Goal: Information Seeking & Learning: Find specific fact

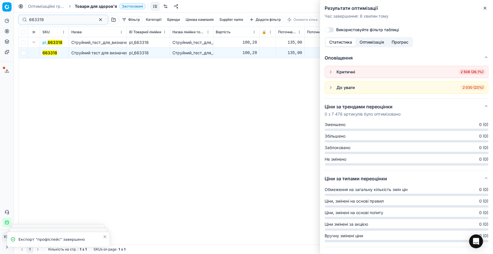
click at [28, 17] on div "663318" at bounding box center [62, 19] width 89 height 9
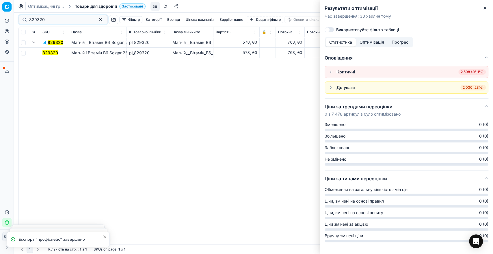
click at [52, 53] on mark "829320" at bounding box center [50, 52] width 16 height 5
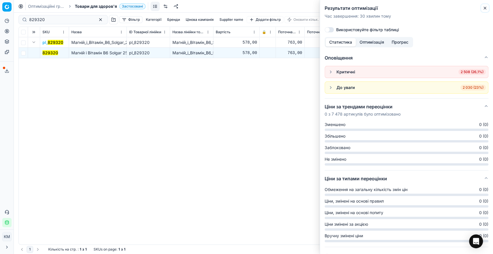
click at [483, 10] on icon "button" at bounding box center [484, 8] width 5 height 5
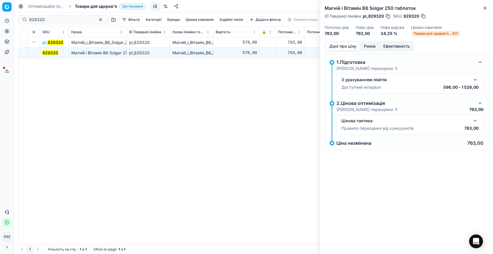
click at [474, 120] on button "button" at bounding box center [474, 120] width 7 height 7
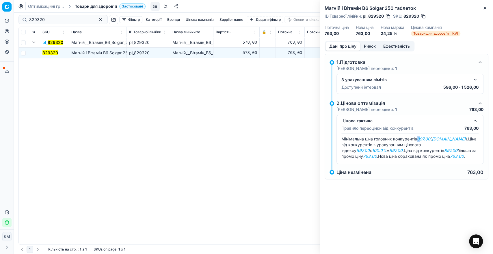
click at [418, 137] on span "Мінімальна ціна головних конкурентів 897.00 ( [DOMAIN_NAME] )." at bounding box center [404, 138] width 127 height 5
drag, startPoint x: 52, startPoint y: 21, endPoint x: 21, endPoint y: 16, distance: 31.6
click at [21, 16] on div "829320" at bounding box center [62, 19] width 89 height 9
paste input "668533"
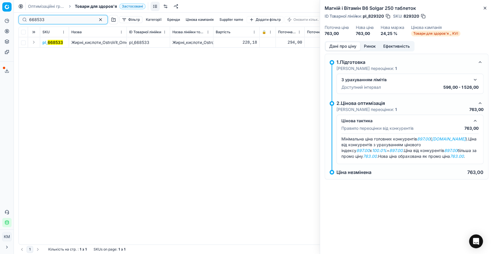
type input "668533"
click at [35, 44] on button "Expand" at bounding box center [33, 42] width 7 height 7
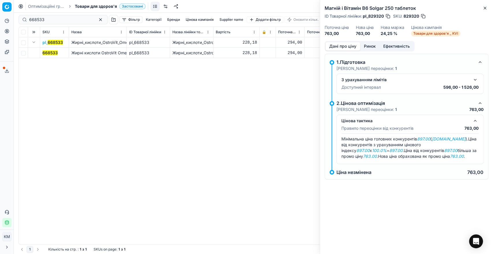
click at [47, 52] on mark "668533" at bounding box center [49, 52] width 15 height 5
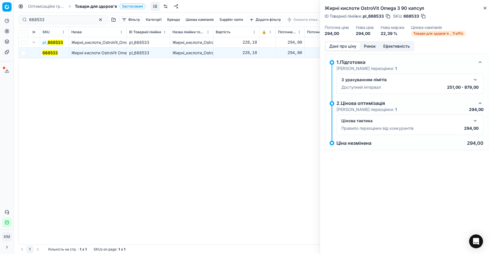
click at [473, 120] on div "Цінова тактика" at bounding box center [409, 120] width 137 height 7
click at [473, 120] on button "button" at bounding box center [474, 120] width 7 height 7
